Goal: Information Seeking & Learning: Learn about a topic

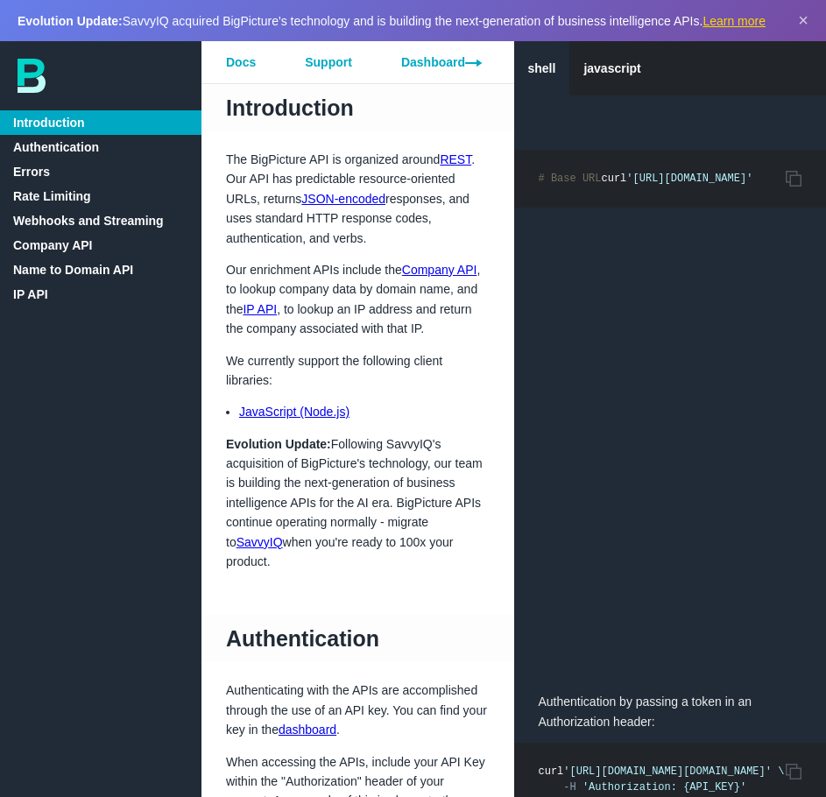
click at [101, 147] on link "Authentication" at bounding box center [101, 147] width 202 height 25
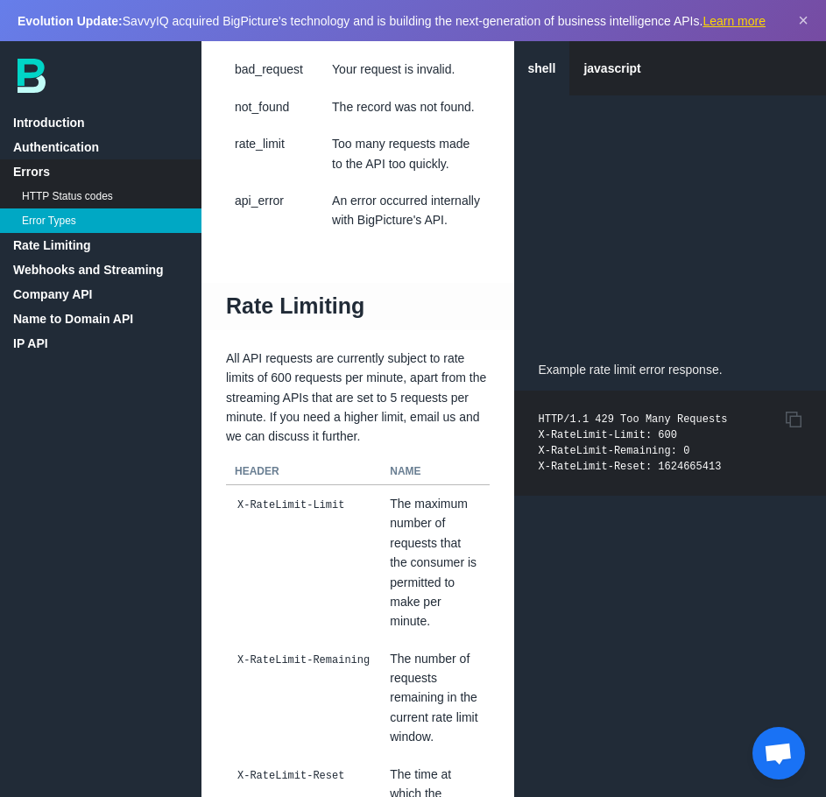
scroll to position [1930, 0]
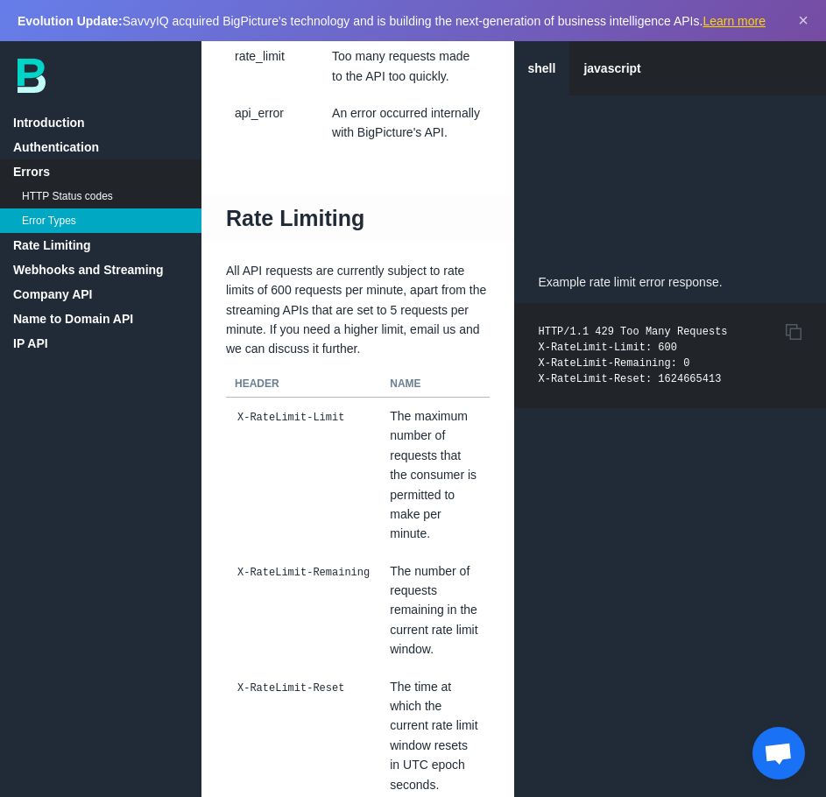
click at [96, 244] on link "Rate Limiting" at bounding box center [101, 245] width 202 height 25
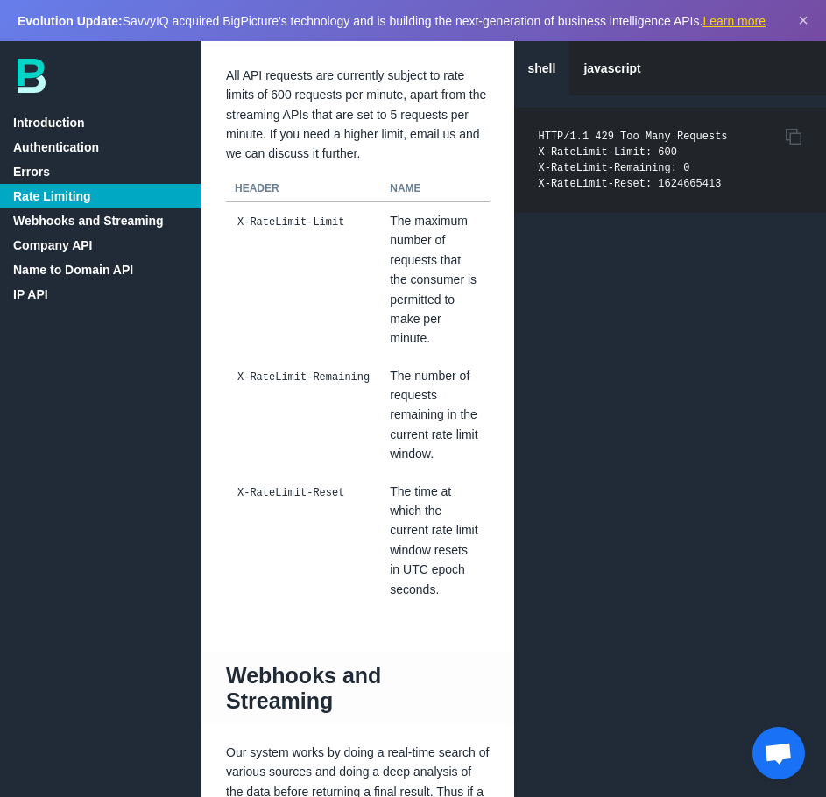
click at [97, 248] on link "Company API" at bounding box center [101, 245] width 202 height 25
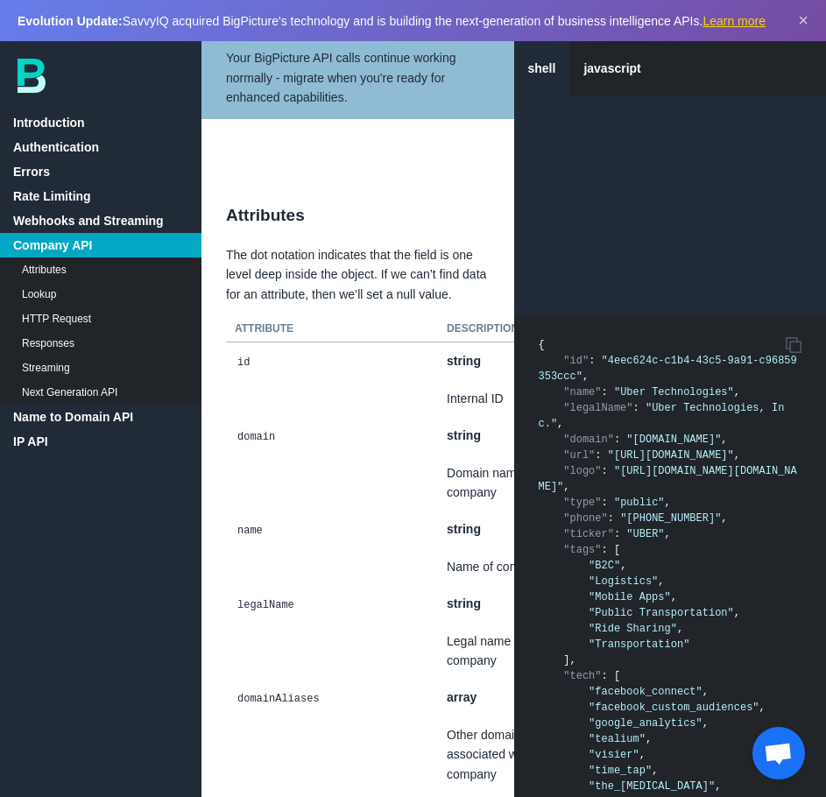
scroll to position [5092, 0]
